Goal: Task Accomplishment & Management: Use online tool/utility

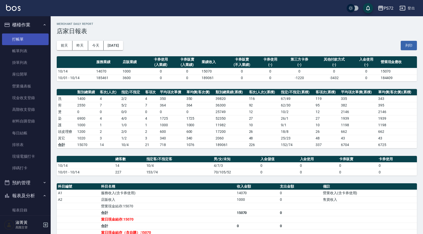
click at [32, 38] on link "打帳單" at bounding box center [25, 39] width 47 height 12
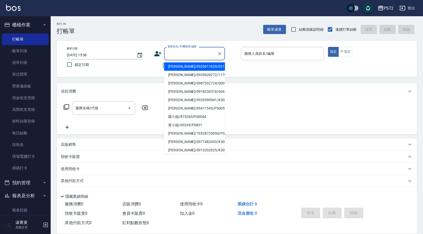
click at [180, 51] on input "顧客姓名/手機號碼/編號" at bounding box center [191, 53] width 49 height 9
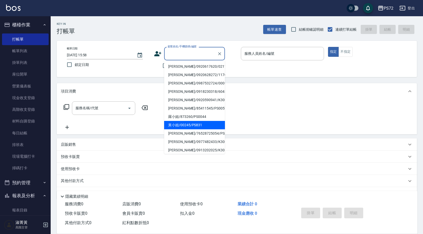
click at [203, 127] on li "黃小姐/00245/PS831" at bounding box center [194, 125] width 61 height 8
type input "黃小姐/00245/PS831"
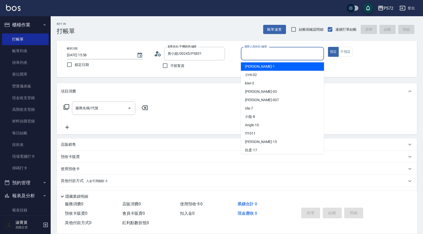
click at [273, 56] on input "服務人員姓名/編號" at bounding box center [282, 53] width 79 height 9
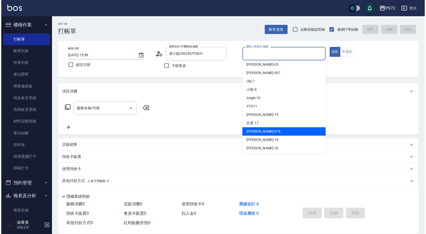
scroll to position [28, 0]
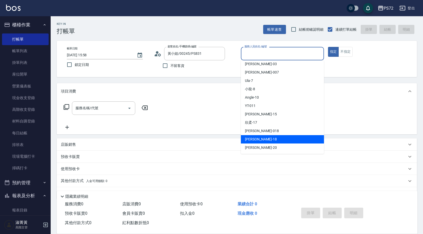
click at [273, 138] on div "[PERSON_NAME] -18" at bounding box center [282, 139] width 83 height 8
type input "[PERSON_NAME]-18"
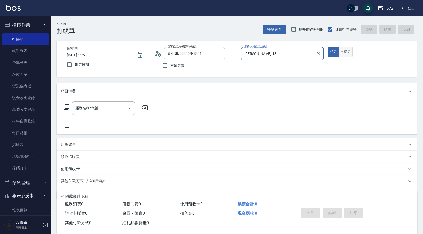
click at [352, 52] on button "不指定" at bounding box center [346, 52] width 14 height 10
click at [96, 109] on input "服務名稱/代號" at bounding box center [99, 108] width 51 height 9
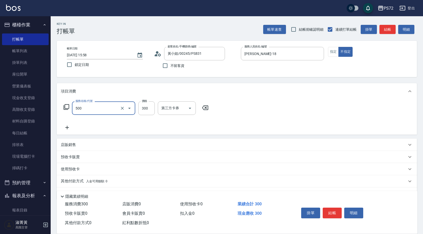
type input "洗髮(A級)(500)"
type input "350"
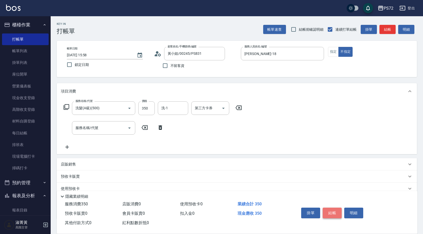
click at [331, 211] on button "結帳" at bounding box center [332, 213] width 19 height 11
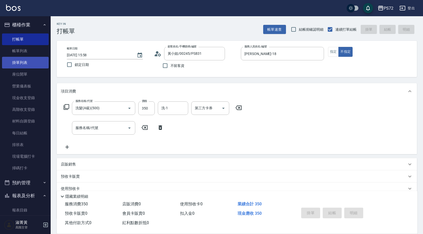
type input "[DATE] 15:59"
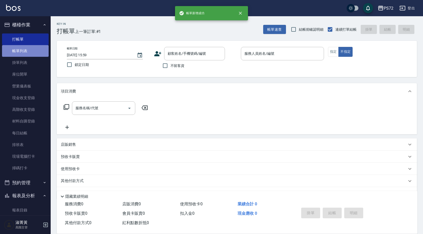
click at [27, 53] on link "帳單列表" at bounding box center [25, 51] width 47 height 12
